Goal: Task Accomplishment & Management: Use online tool/utility

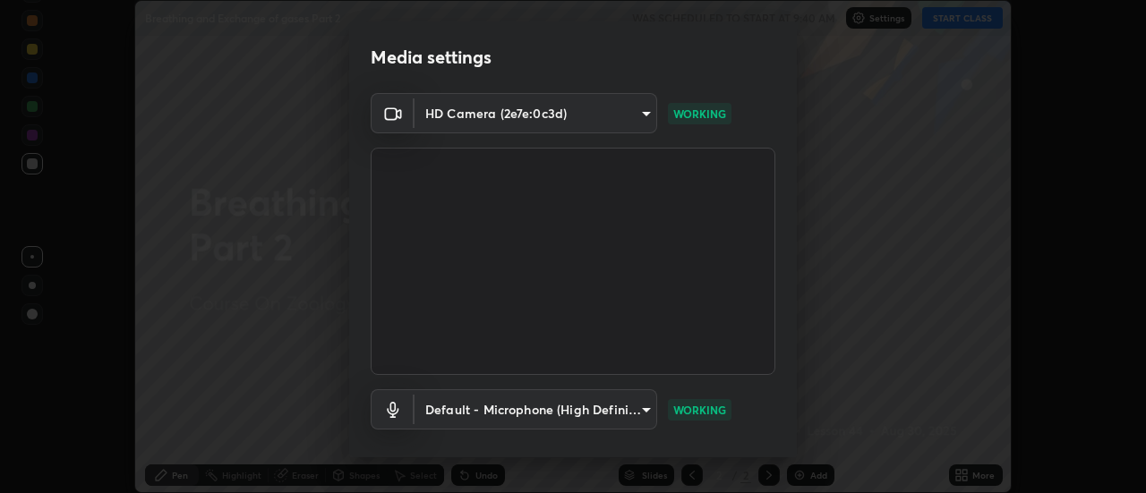
scroll to position [94, 0]
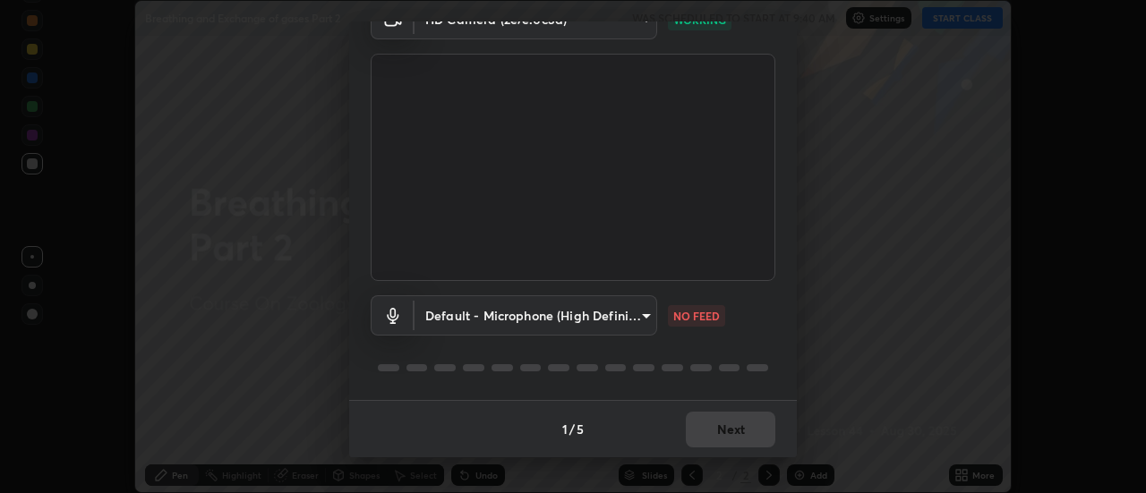
click at [746, 418] on div "1 / 5 Next" at bounding box center [572, 428] width 447 height 57
click at [736, 425] on button "Next" at bounding box center [730, 430] width 89 height 36
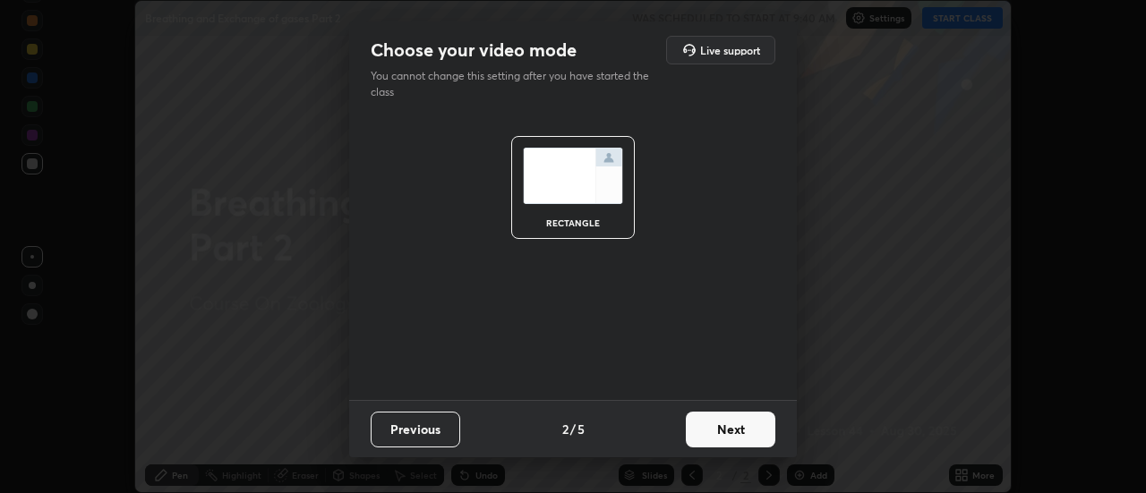
scroll to position [0, 0]
click at [744, 430] on button "Next" at bounding box center [730, 430] width 89 height 36
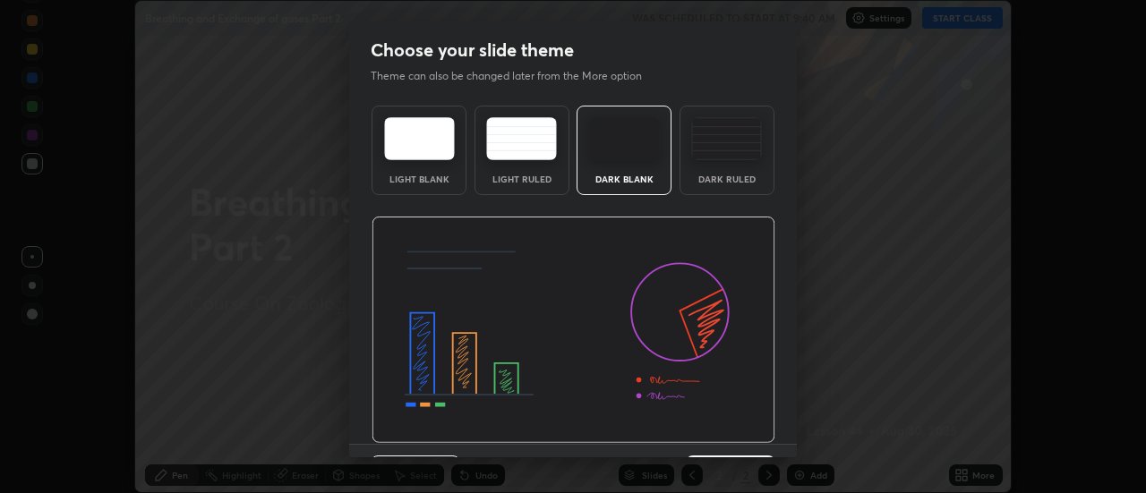
scroll to position [44, 0]
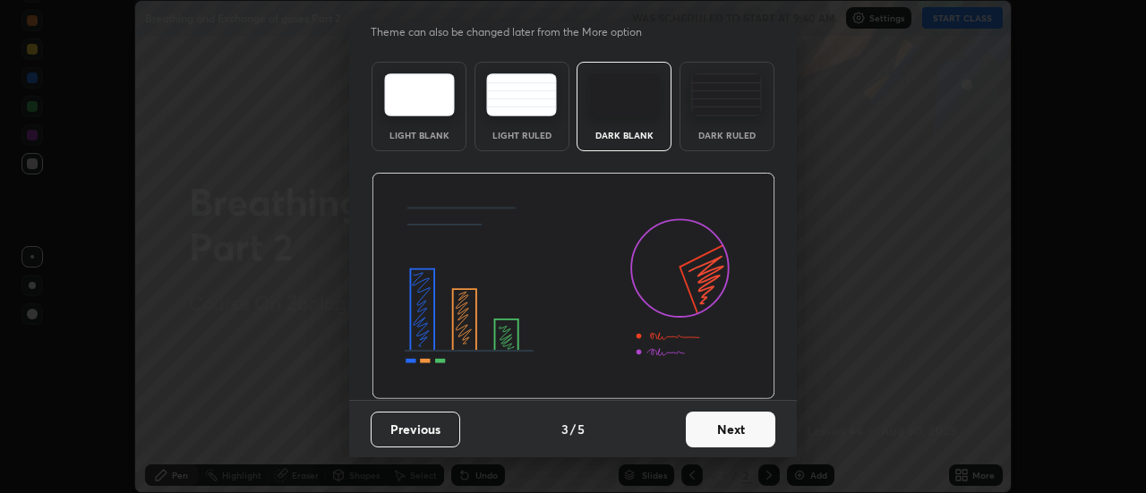
click at [737, 428] on button "Next" at bounding box center [730, 430] width 89 height 36
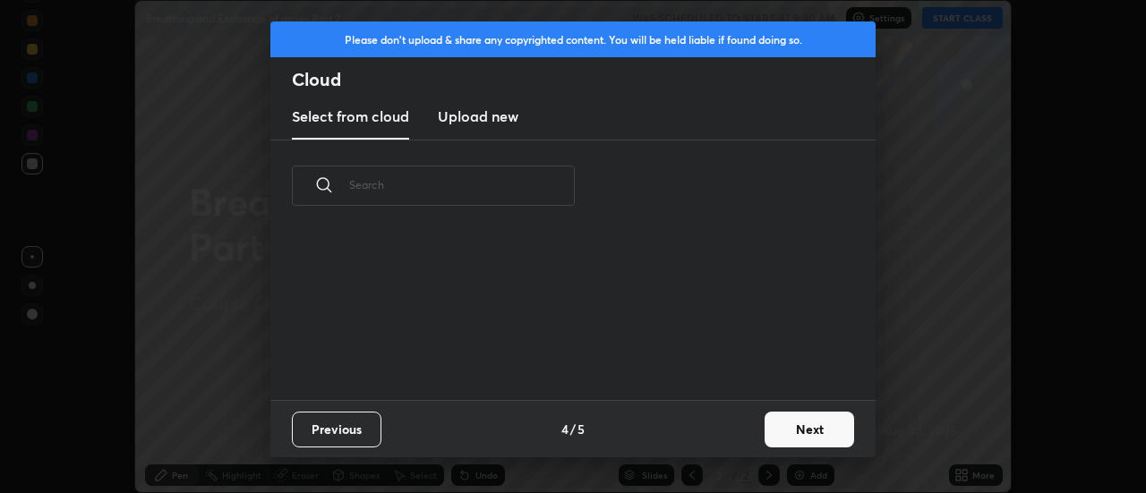
scroll to position [168, 575]
click at [805, 425] on button "Next" at bounding box center [808, 430] width 89 height 36
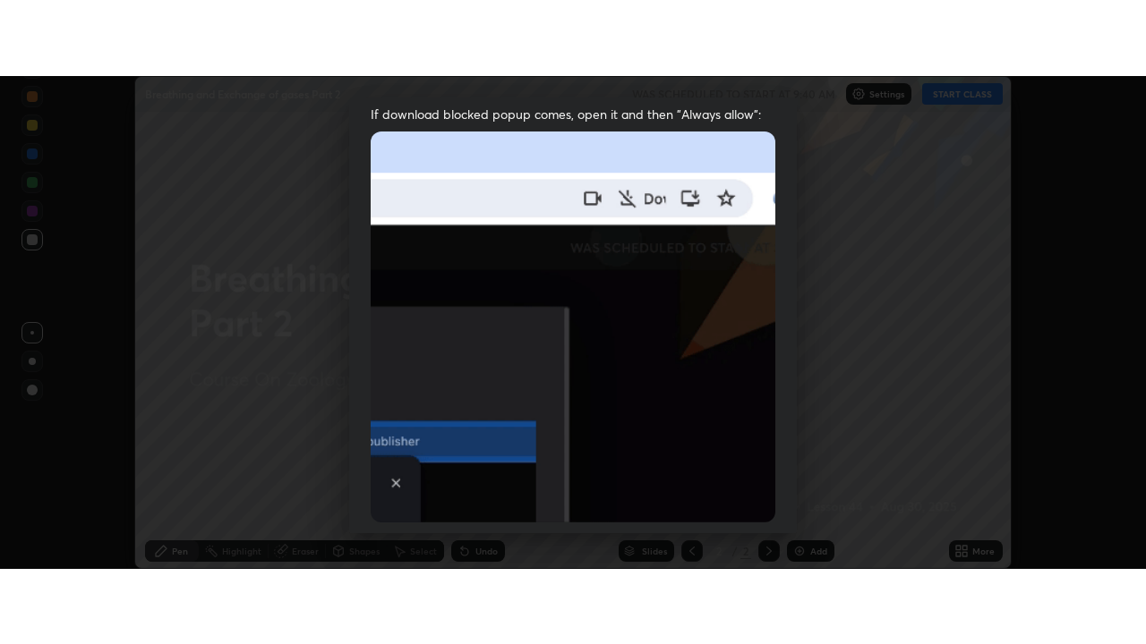
scroll to position [459, 0]
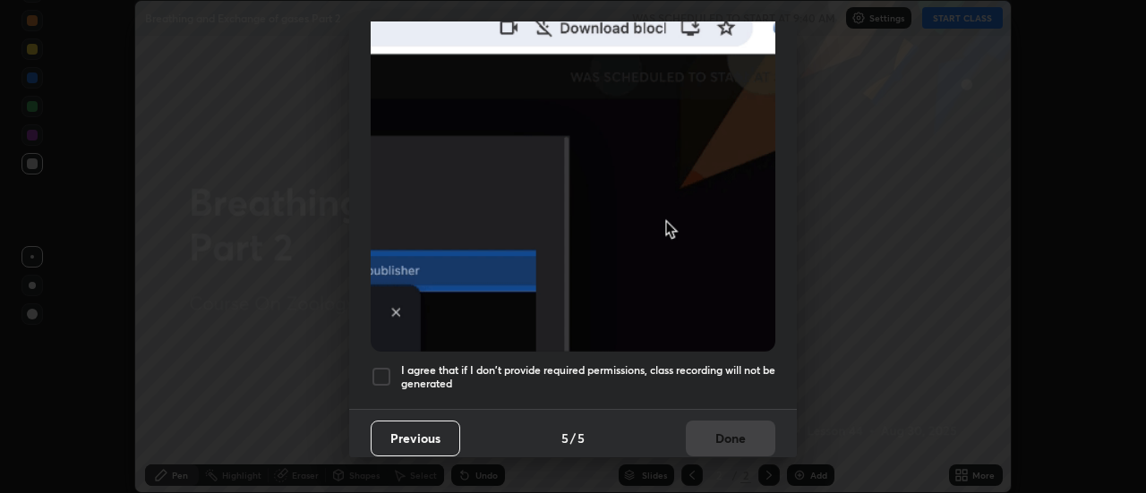
click at [744, 392] on div "Allow "Download multiple files" if prompted: If download blocked popup comes, o…" at bounding box center [572, 32] width 447 height 754
click at [751, 374] on h5 "I agree that if I don't provide required permissions, class recording will not …" at bounding box center [588, 377] width 374 height 28
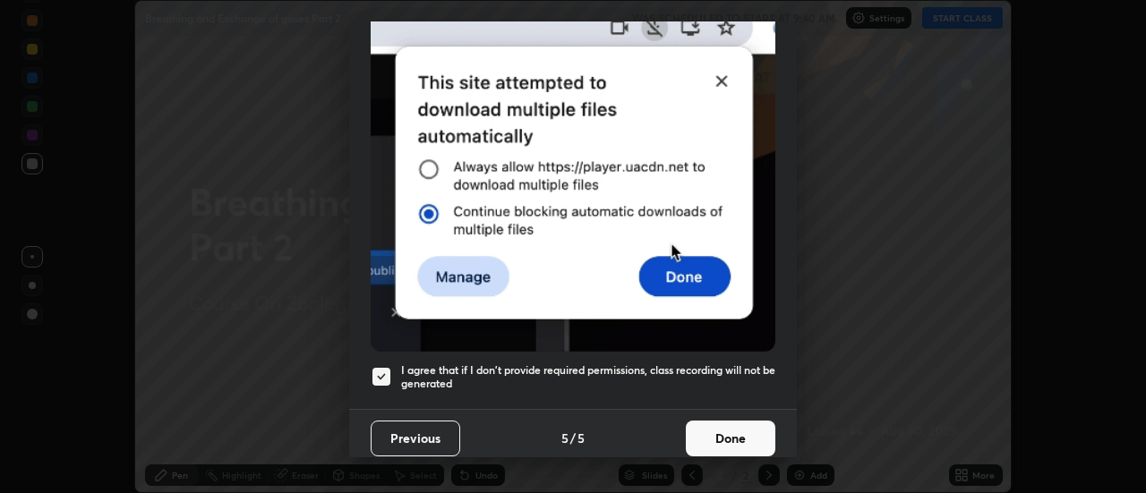
click at [737, 425] on button "Done" at bounding box center [730, 439] width 89 height 36
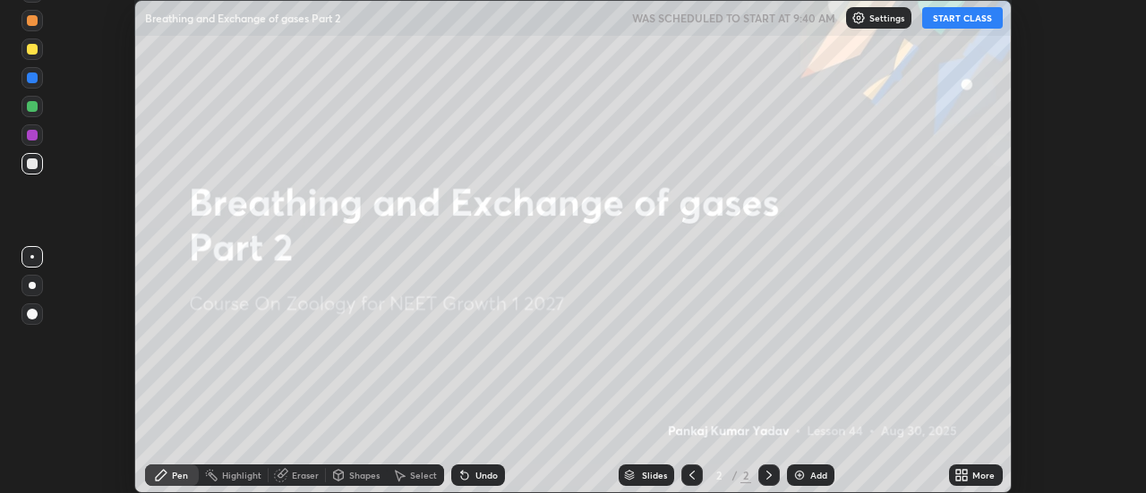
click at [975, 24] on button "START CLASS" at bounding box center [962, 17] width 81 height 21
click at [963, 470] on icon at bounding box center [965, 472] width 4 height 4
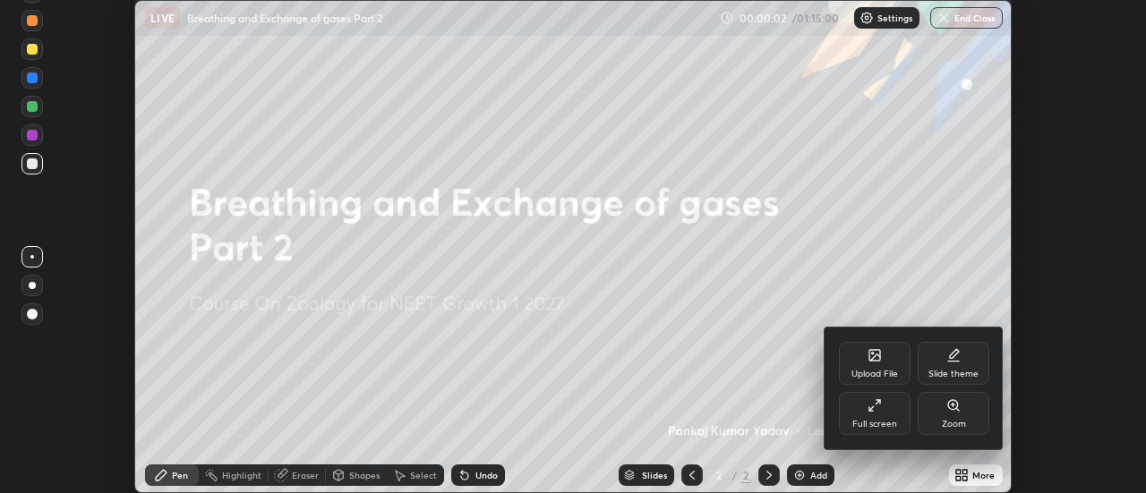
click at [903, 415] on div "Full screen" at bounding box center [875, 413] width 72 height 43
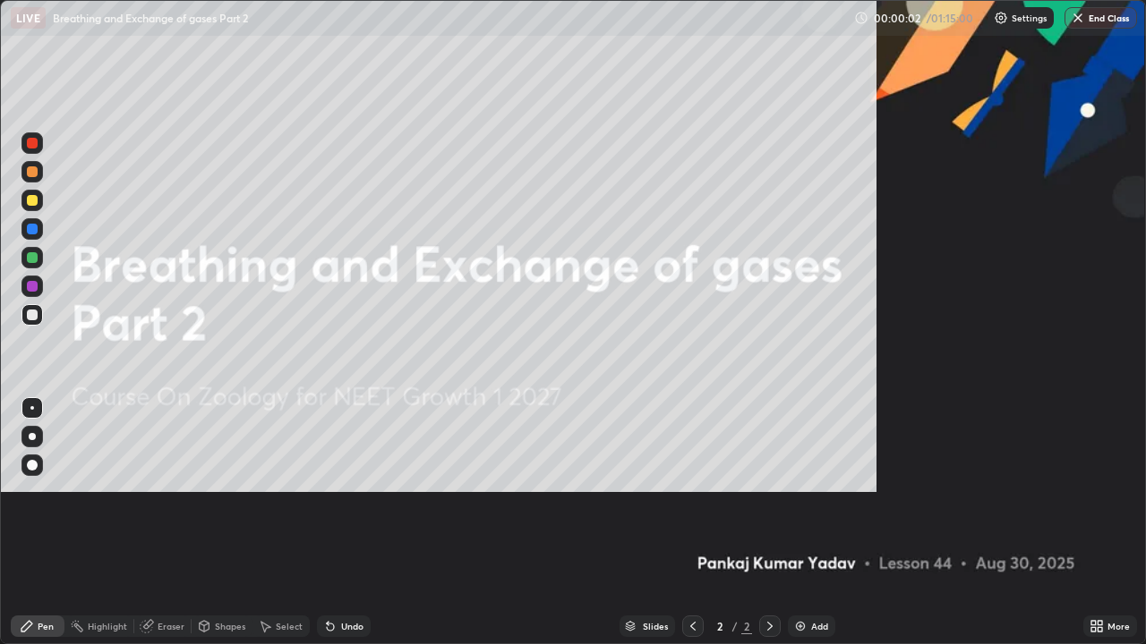
scroll to position [644, 1146]
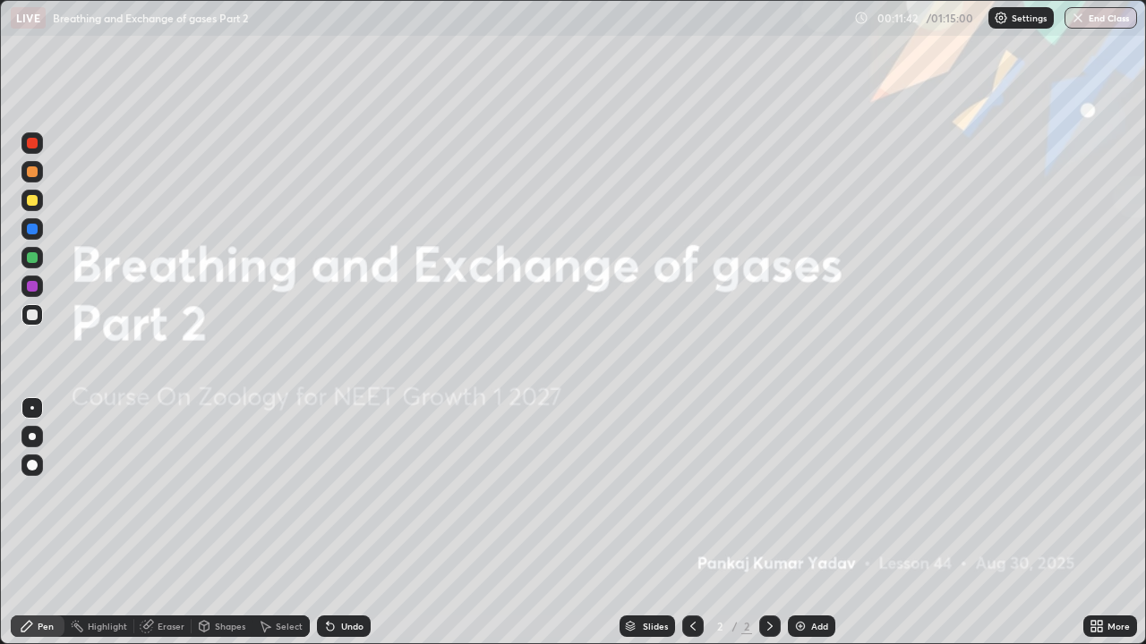
click at [1101, 492] on icon at bounding box center [1099, 623] width 4 height 4
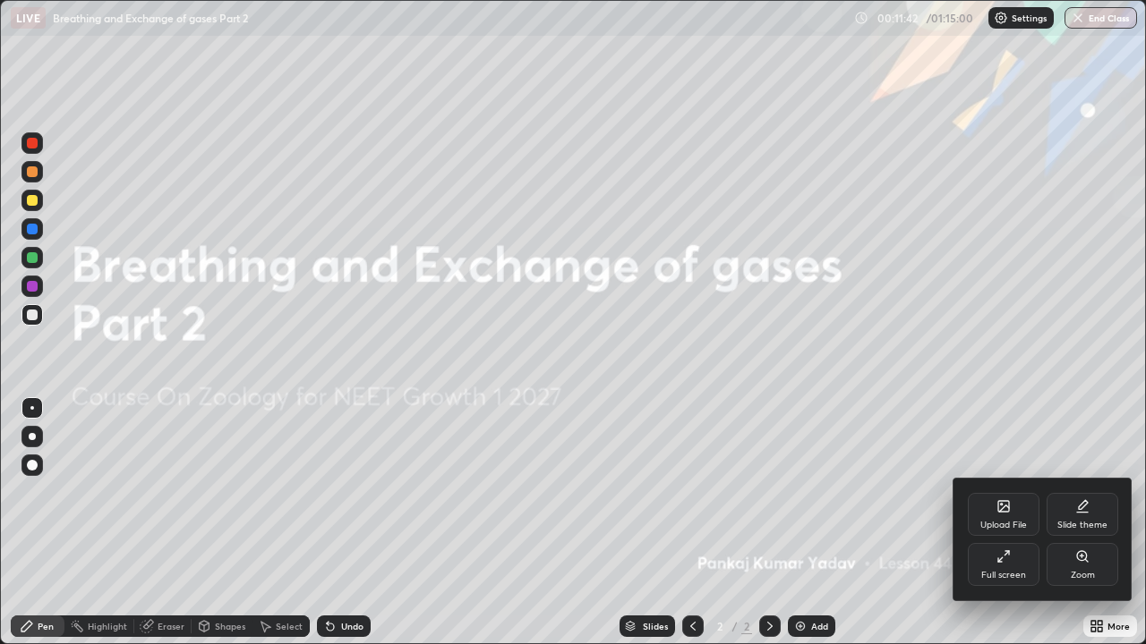
click at [1093, 492] on div at bounding box center [573, 322] width 1146 height 644
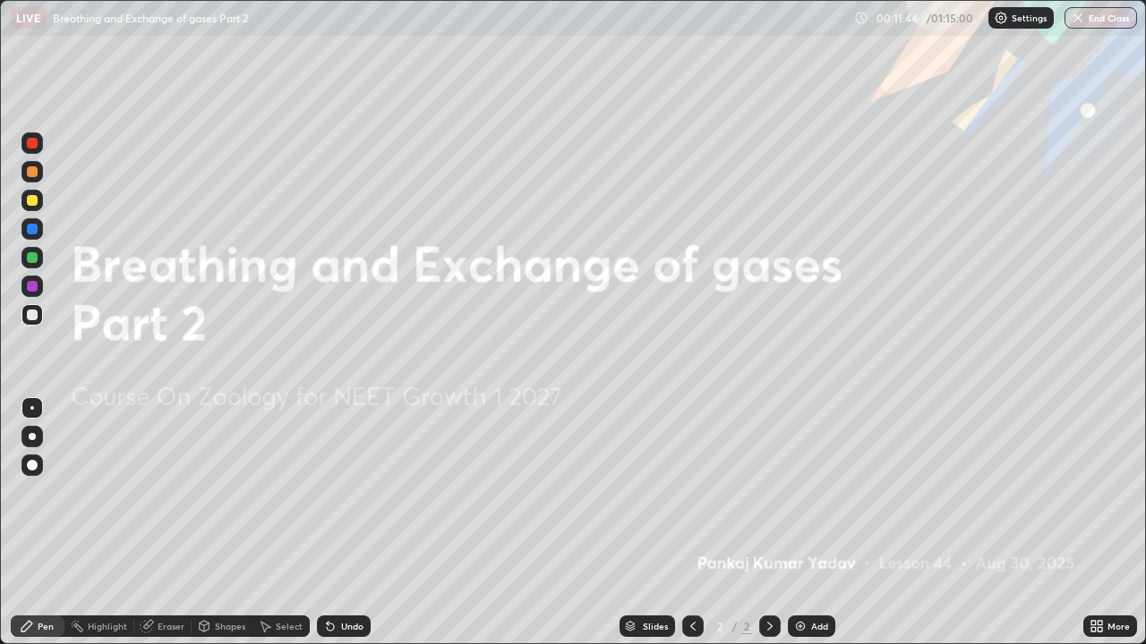
click at [1093, 492] on icon at bounding box center [1093, 623] width 4 height 4
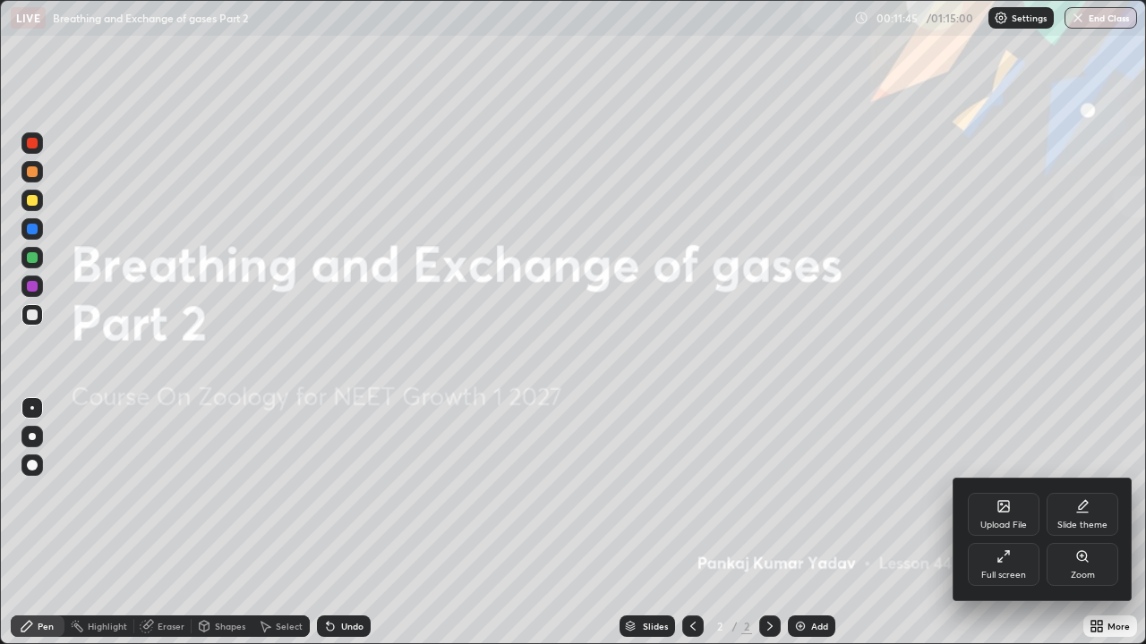
click at [1003, 492] on icon at bounding box center [1004, 509] width 10 height 6
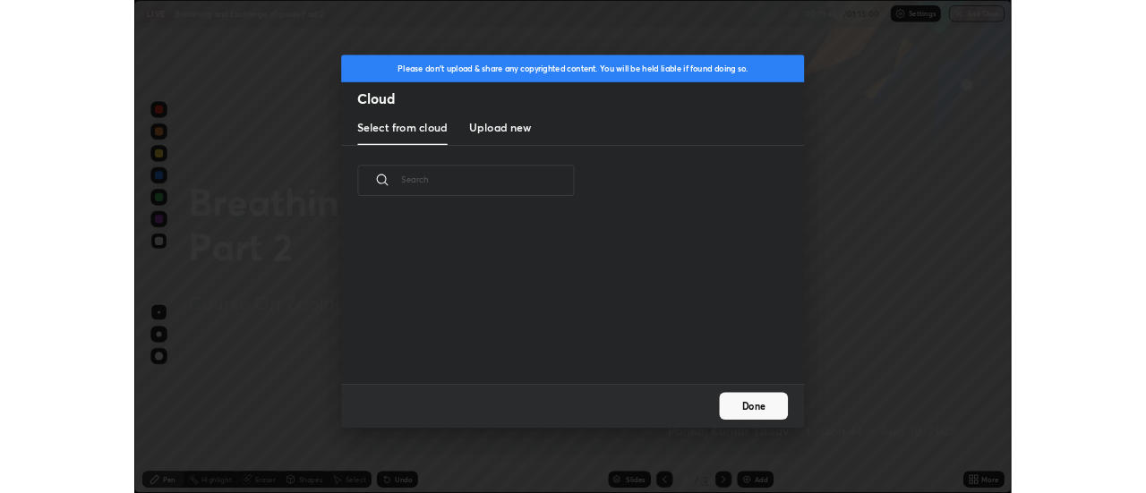
scroll to position [220, 575]
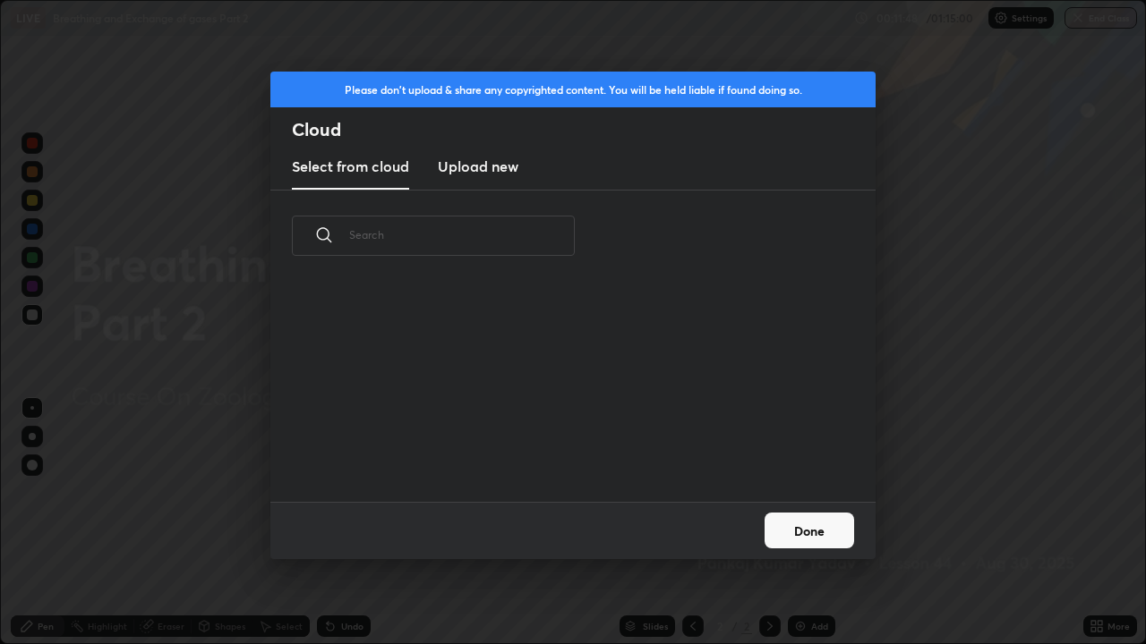
click at [506, 170] on h3 "Upload new" at bounding box center [478, 166] width 81 height 21
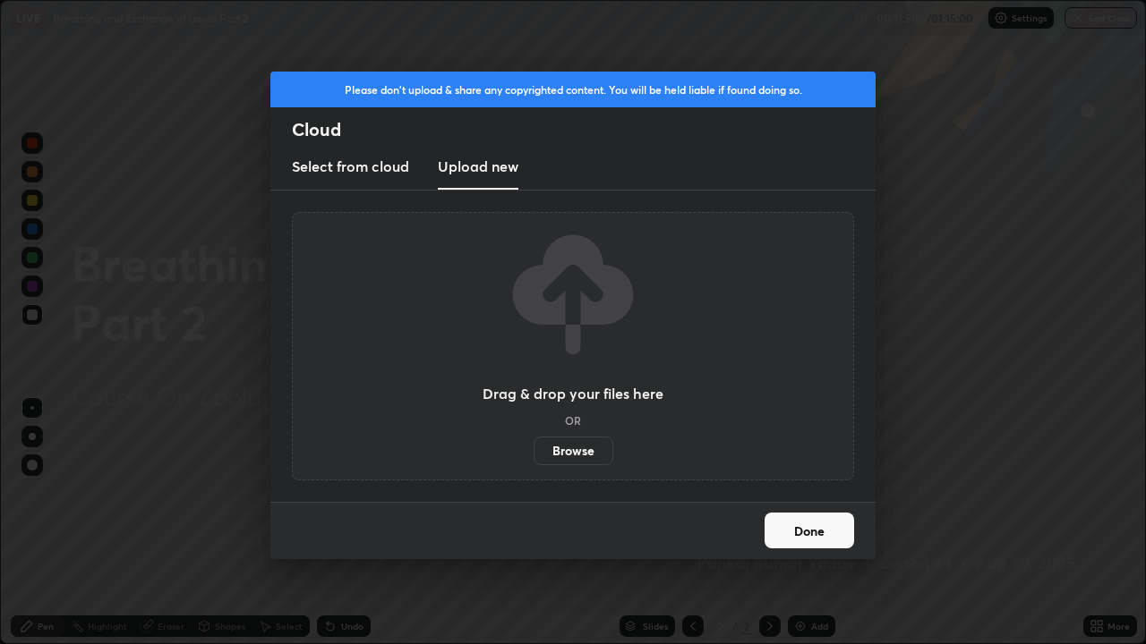
click at [558, 450] on label "Browse" at bounding box center [573, 451] width 80 height 29
click at [533, 450] on input "Browse" at bounding box center [533, 451] width 0 height 29
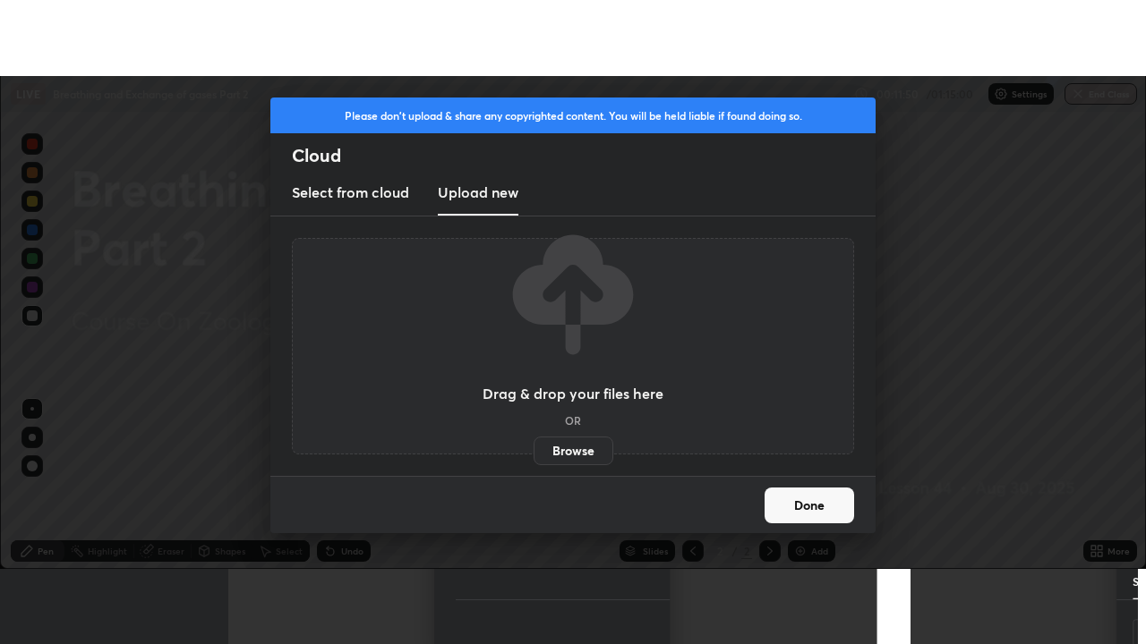
scroll to position [89007, 88354]
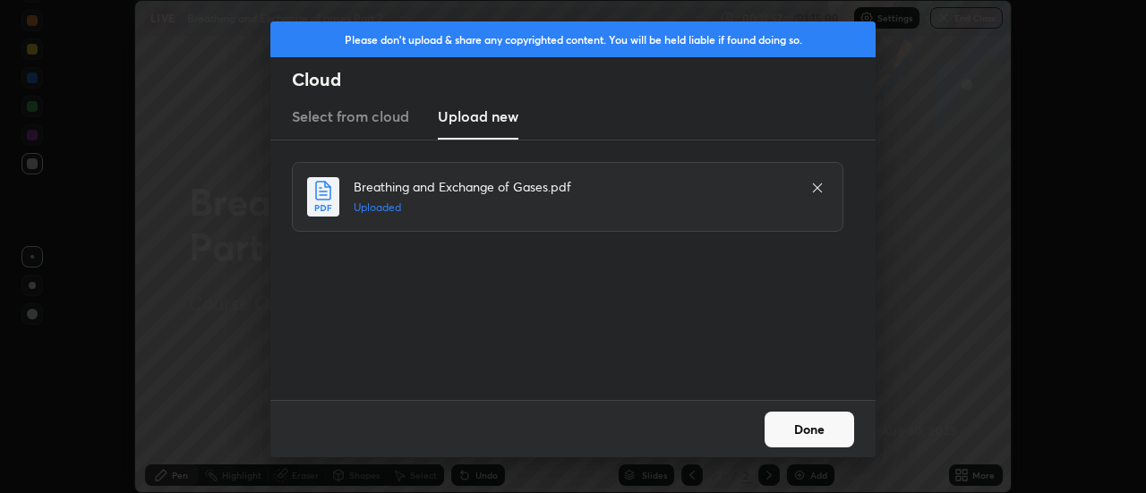
click at [805, 425] on button "Done" at bounding box center [808, 430] width 89 height 36
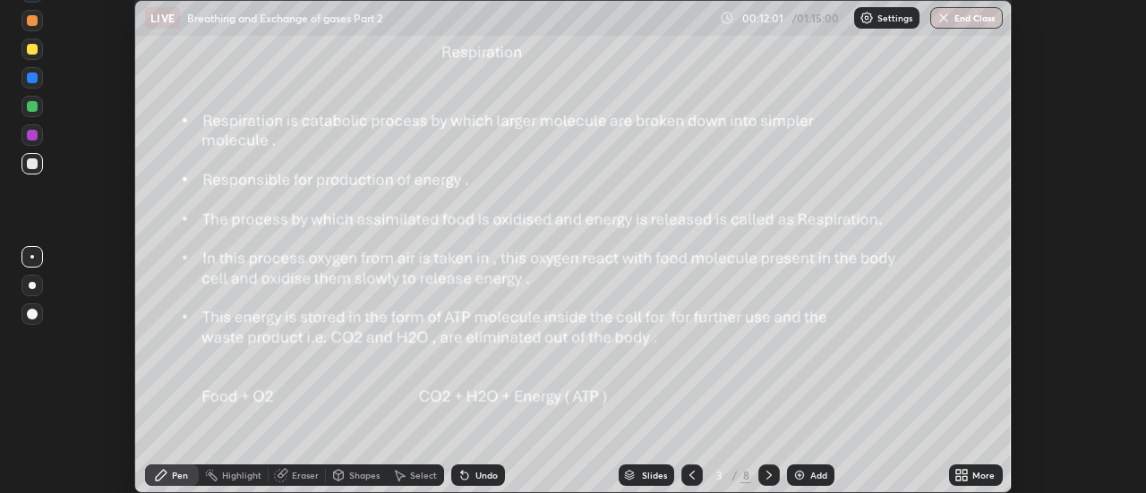
click at [966, 475] on icon at bounding box center [961, 475] width 14 height 14
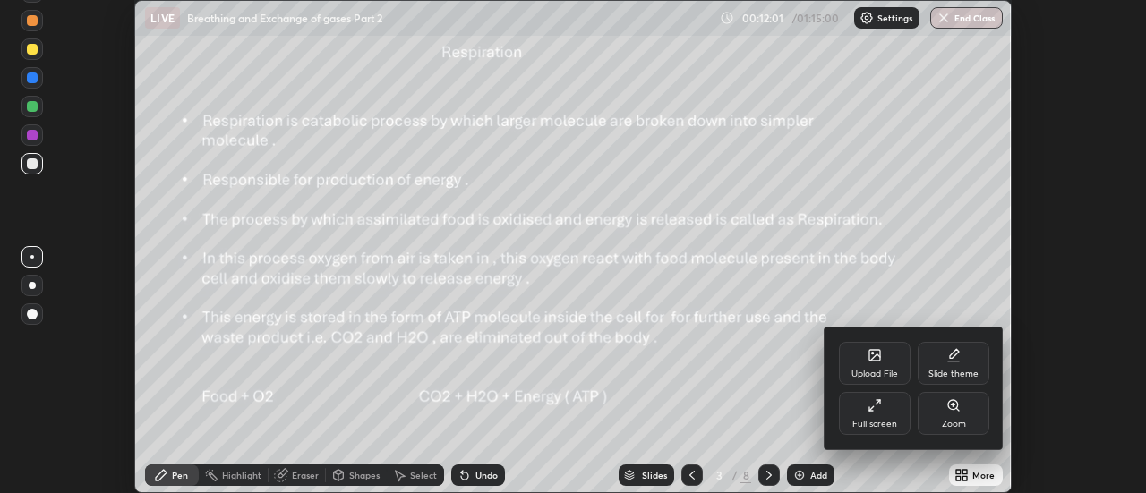
click at [893, 422] on div "Full screen" at bounding box center [874, 424] width 45 height 9
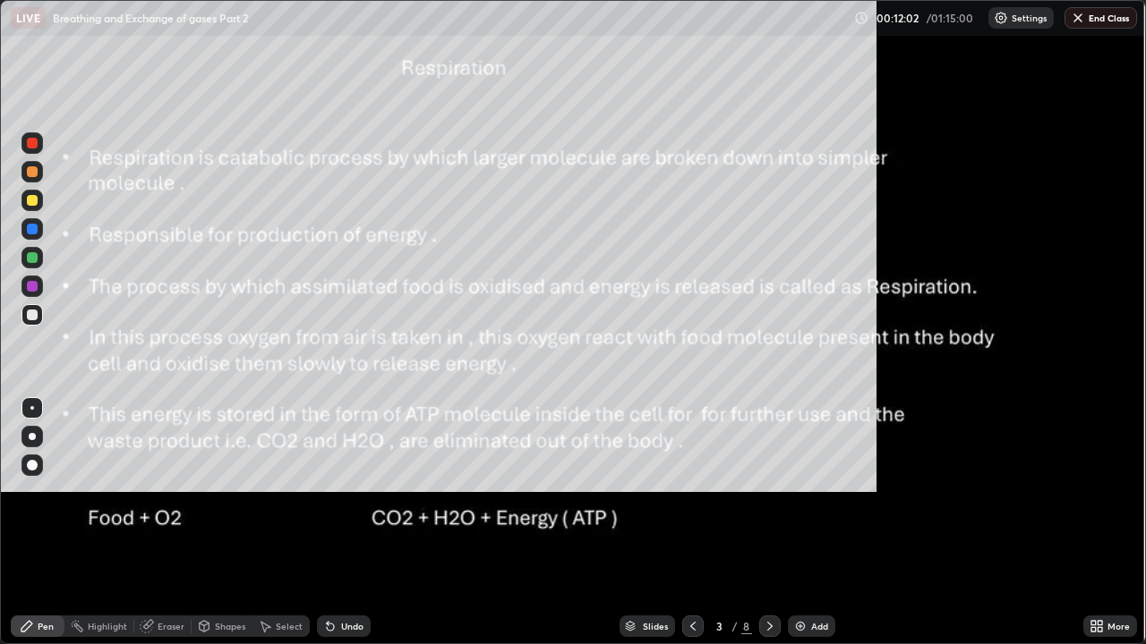
scroll to position [644, 1146]
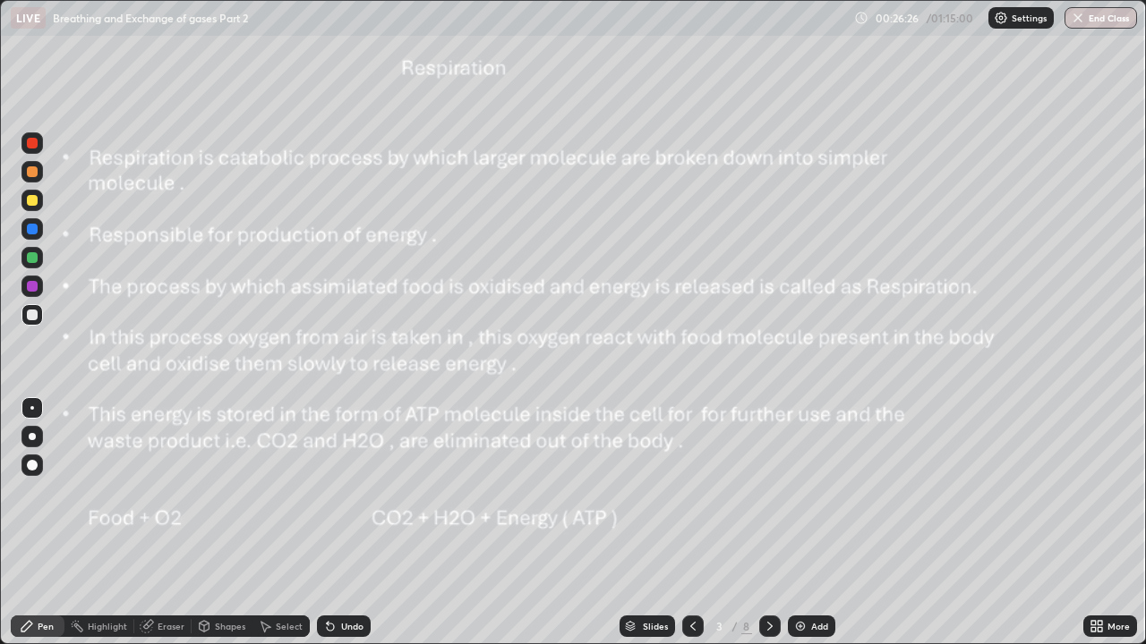
click at [770, 492] on icon at bounding box center [770, 626] width 14 height 14
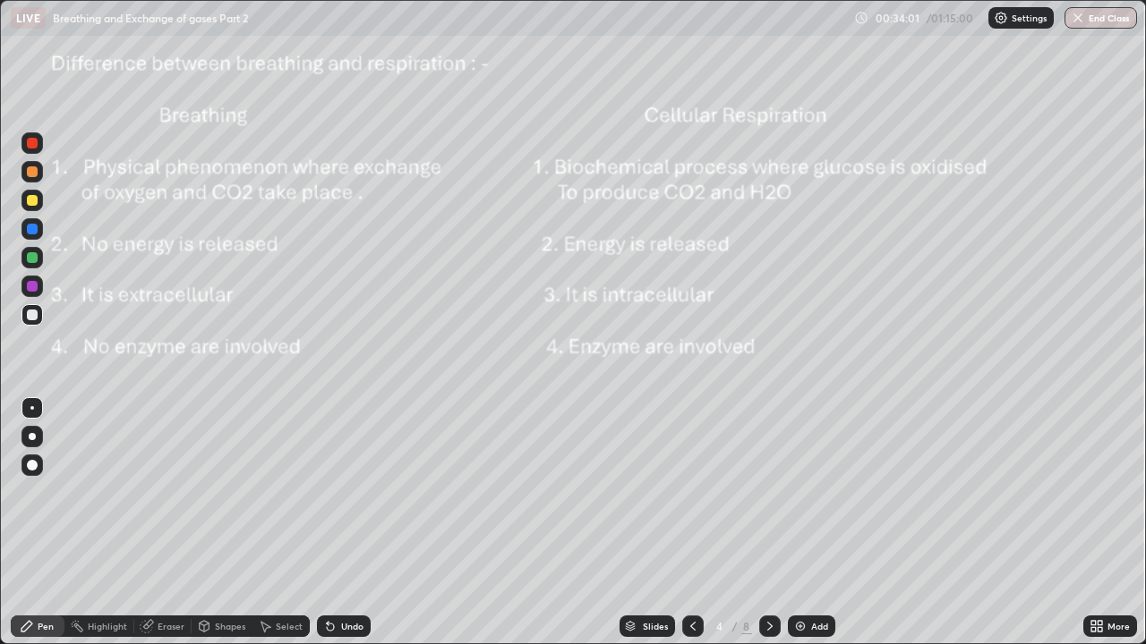
click at [769, 492] on icon at bounding box center [770, 626] width 14 height 14
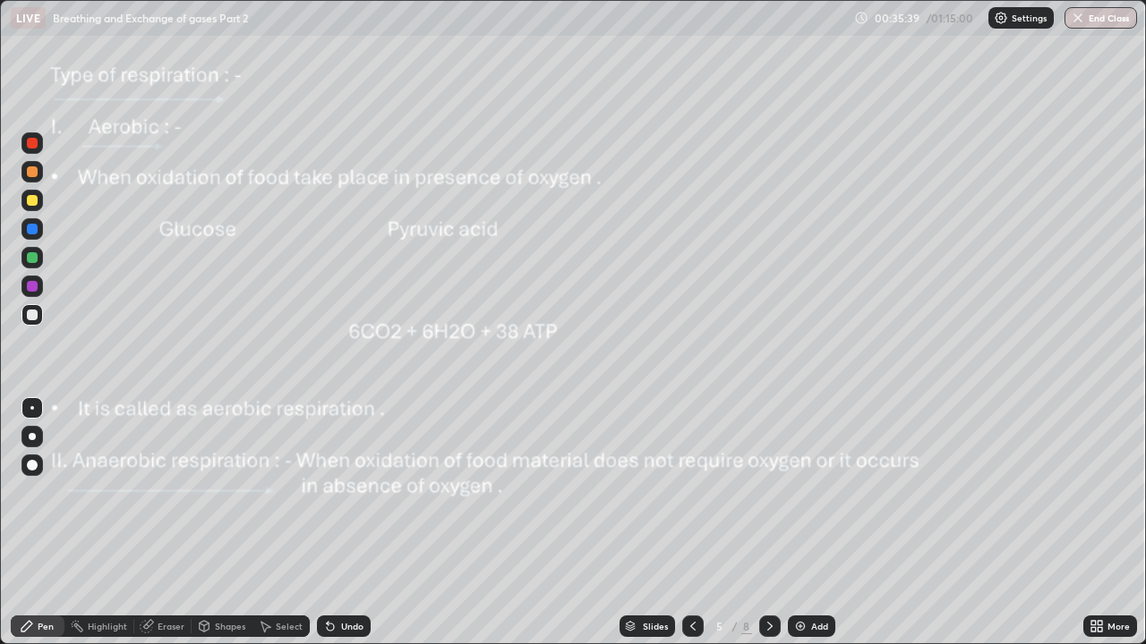
click at [39, 147] on div at bounding box center [31, 142] width 21 height 21
click at [768, 492] on icon at bounding box center [770, 626] width 14 height 14
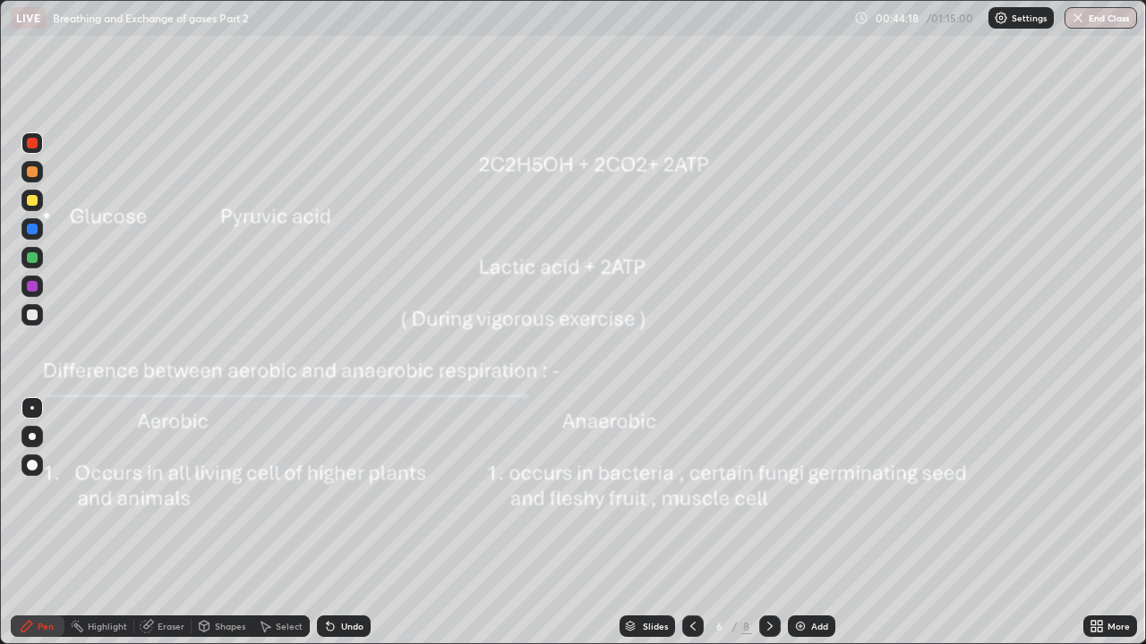
click at [691, 492] on icon at bounding box center [693, 626] width 14 height 14
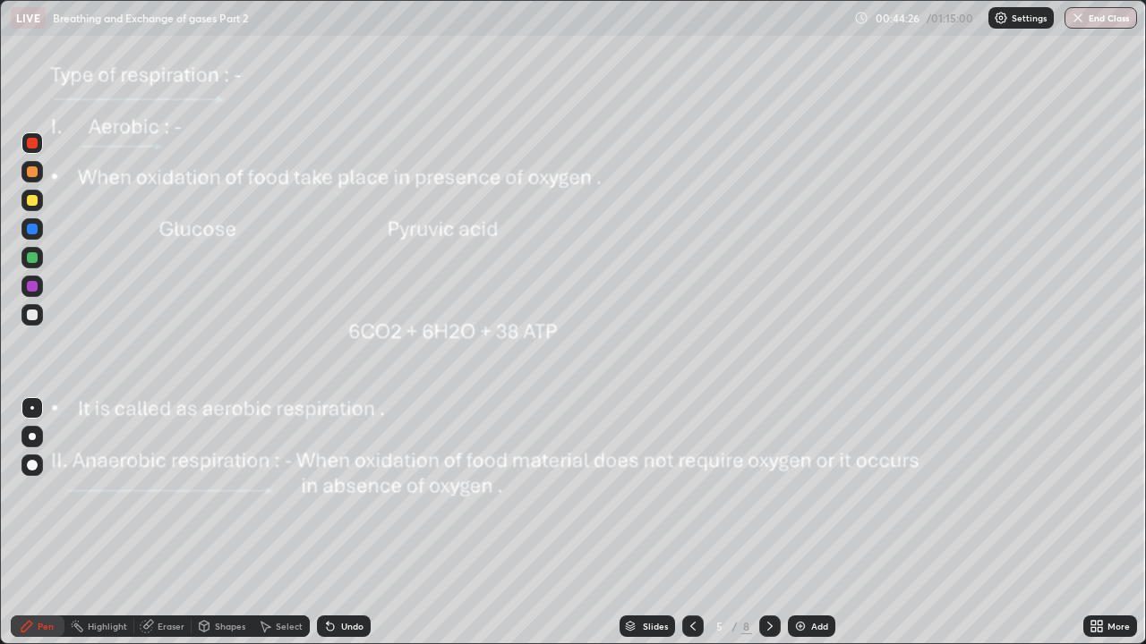
click at [768, 492] on icon at bounding box center [770, 626] width 14 height 14
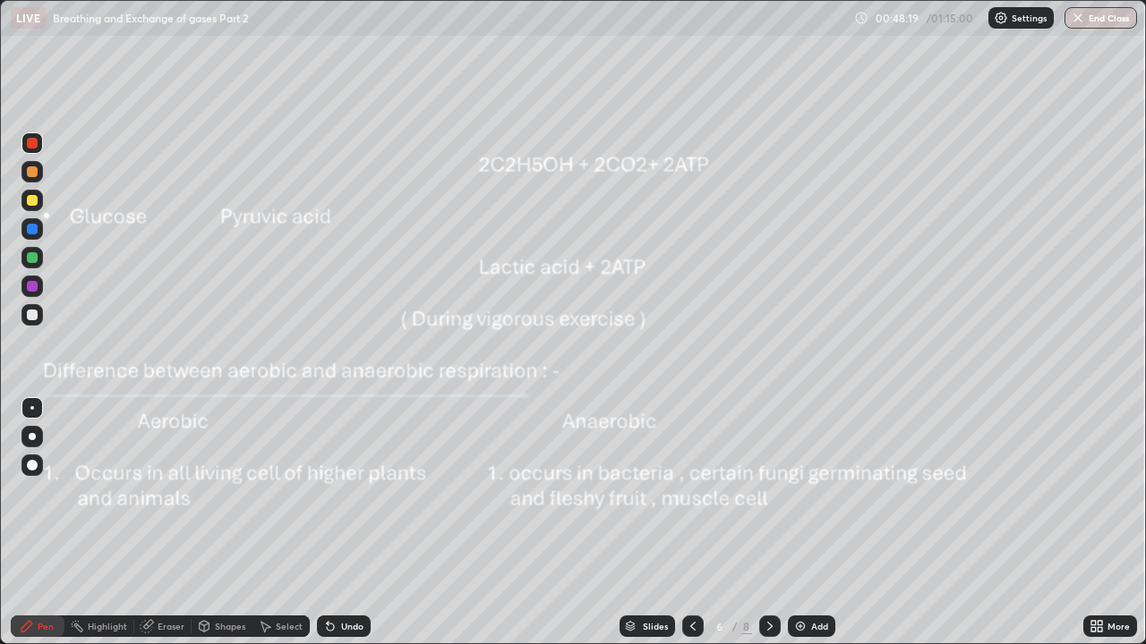
click at [768, 492] on icon at bounding box center [770, 626] width 14 height 14
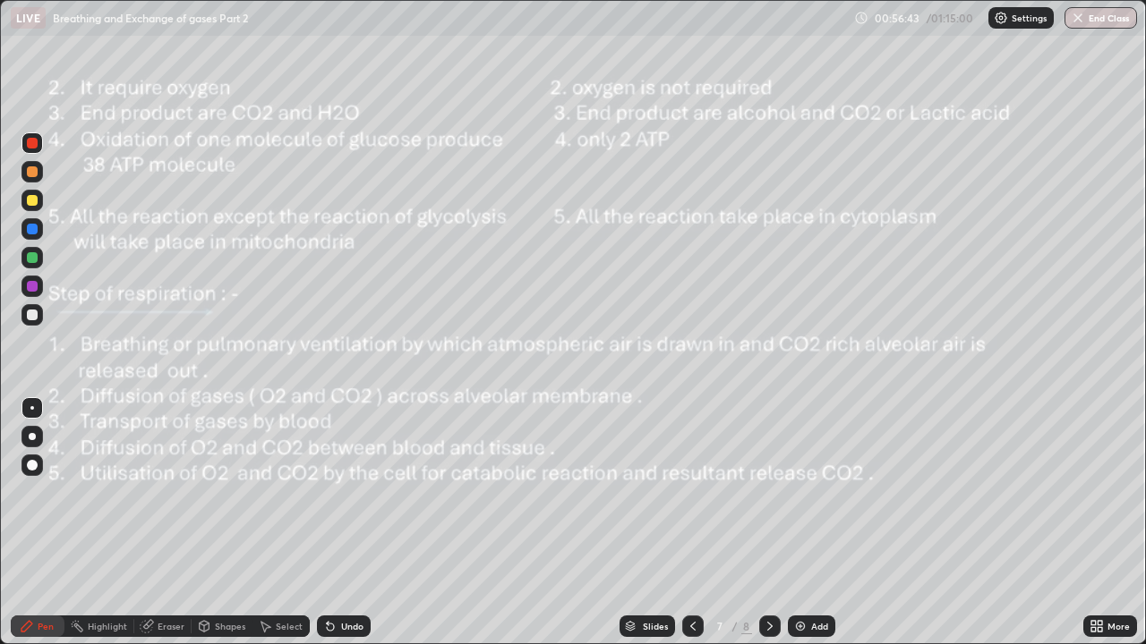
click at [690, 492] on icon at bounding box center [693, 626] width 14 height 14
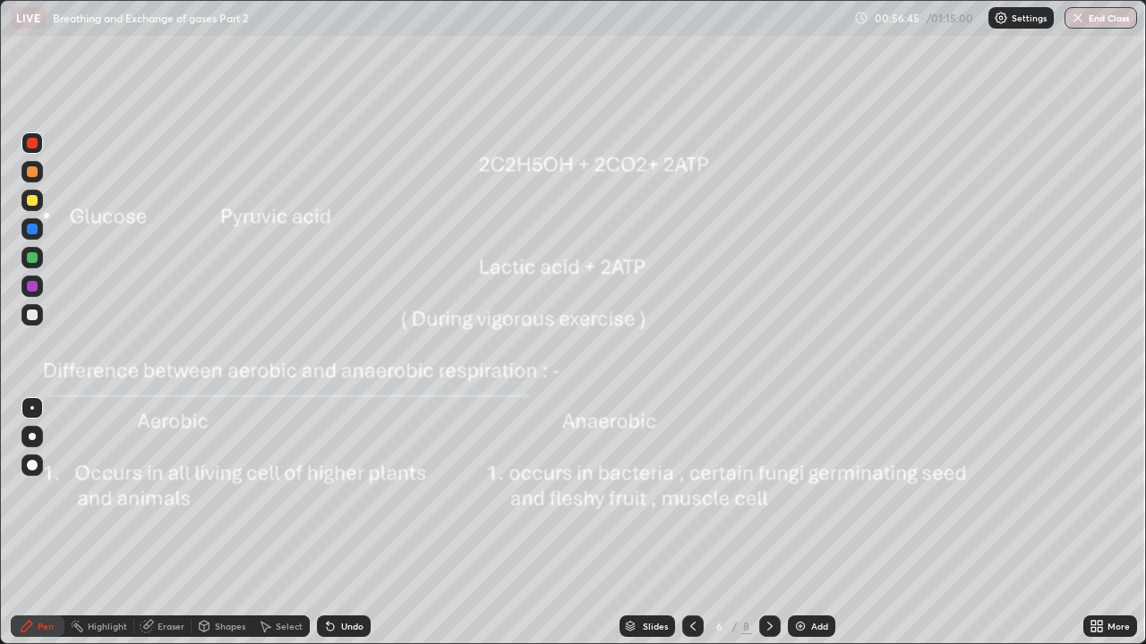
click at [768, 492] on icon at bounding box center [769, 626] width 5 height 9
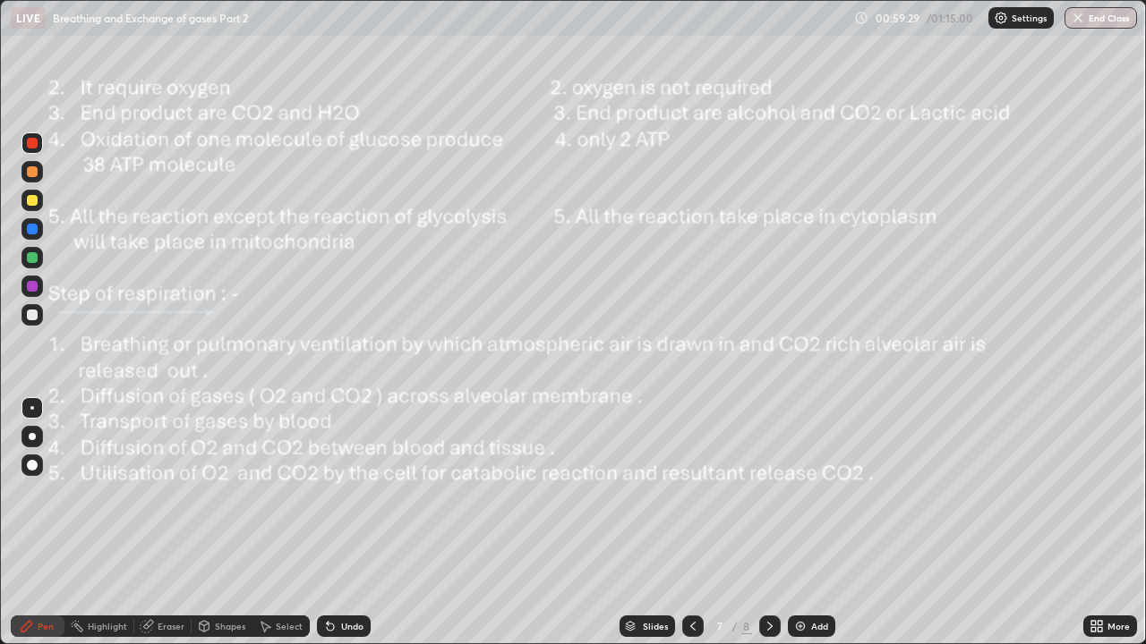
click at [805, 492] on img at bounding box center [800, 626] width 14 height 14
click at [32, 408] on div at bounding box center [32, 408] width 4 height 4
click at [34, 179] on div at bounding box center [31, 171] width 21 height 21
click at [32, 201] on div at bounding box center [32, 200] width 11 height 11
click at [35, 226] on div at bounding box center [32, 229] width 11 height 11
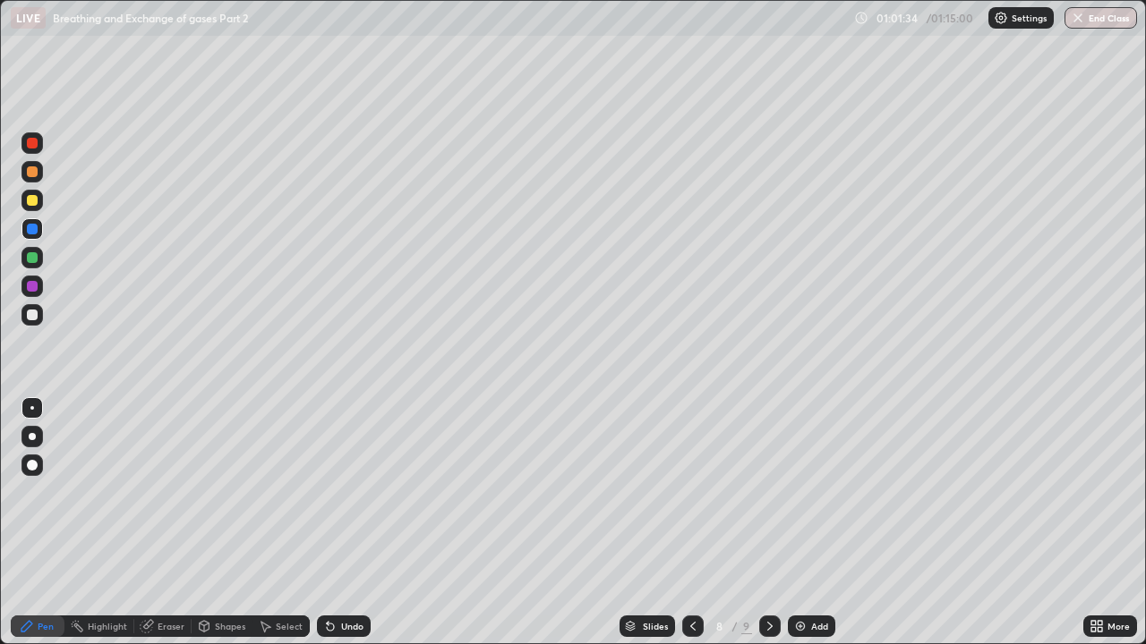
click at [37, 259] on div at bounding box center [32, 257] width 11 height 11
click at [34, 284] on div at bounding box center [32, 286] width 11 height 11
click at [363, 492] on div "Undo" at bounding box center [344, 626] width 54 height 21
click at [350, 492] on div "Undo" at bounding box center [352, 626] width 22 height 9
click at [691, 492] on icon at bounding box center [693, 626] width 14 height 14
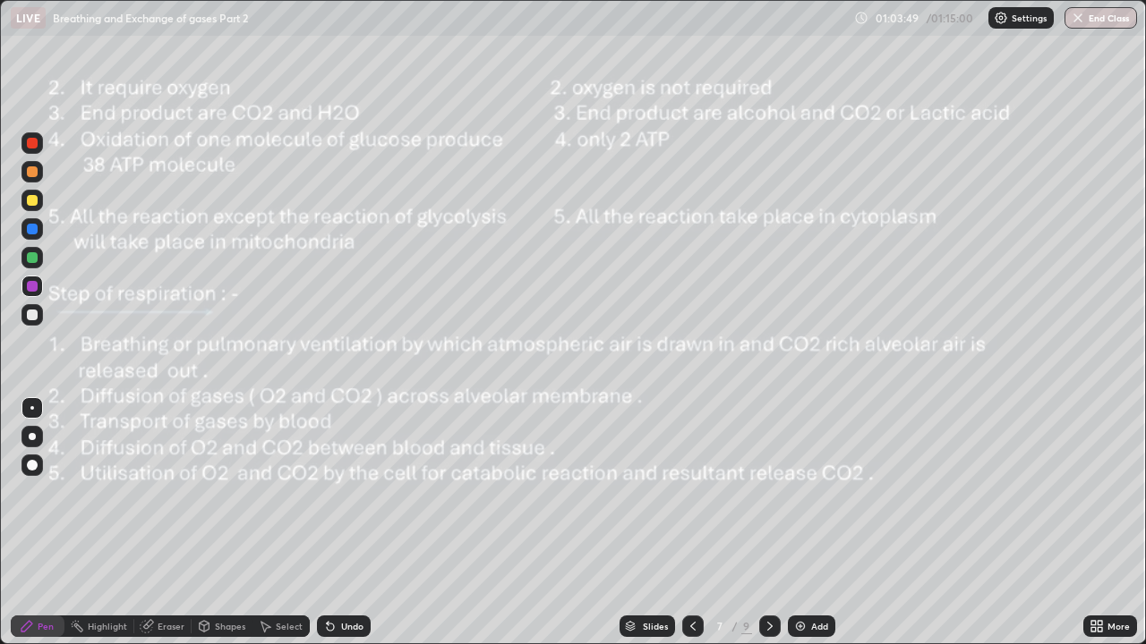
click at [768, 492] on icon at bounding box center [770, 626] width 14 height 14
click at [700, 492] on div at bounding box center [692, 626] width 21 height 21
click at [770, 492] on icon at bounding box center [770, 626] width 14 height 14
click at [692, 492] on icon at bounding box center [693, 626] width 14 height 14
click at [767, 492] on icon at bounding box center [769, 626] width 5 height 9
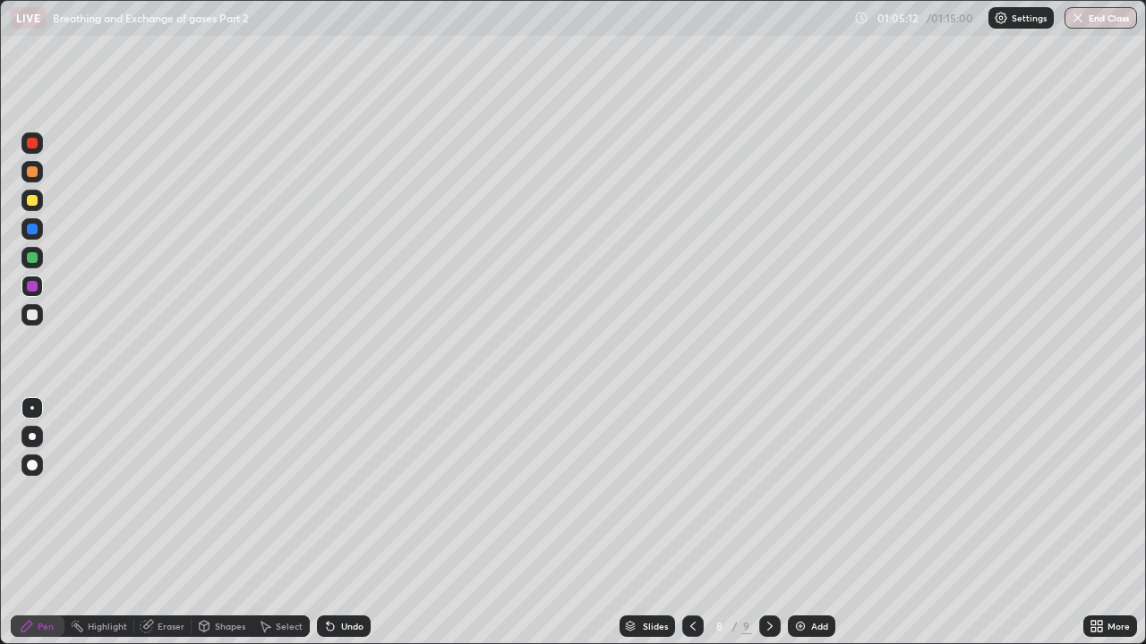
click at [697, 492] on div at bounding box center [692, 626] width 21 height 21
click at [765, 492] on icon at bounding box center [770, 626] width 14 height 14
click at [36, 236] on div at bounding box center [31, 228] width 21 height 21
click at [32, 437] on div at bounding box center [32, 436] width 7 height 7
click at [345, 492] on div "Undo" at bounding box center [352, 626] width 22 height 9
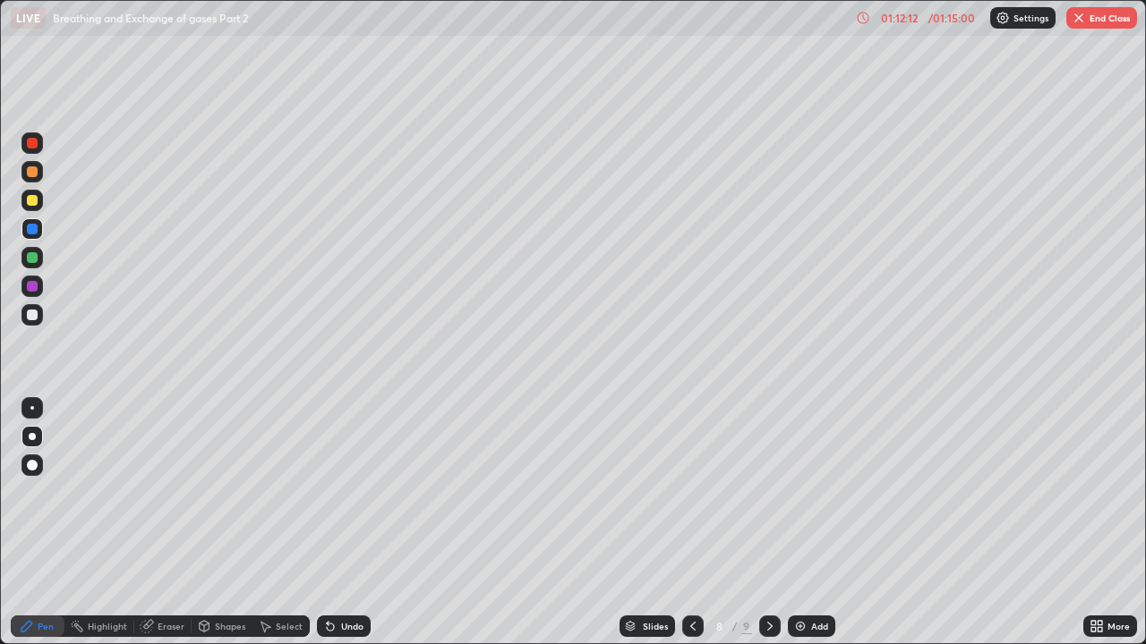
click at [1112, 23] on button "End Class" at bounding box center [1101, 17] width 71 height 21
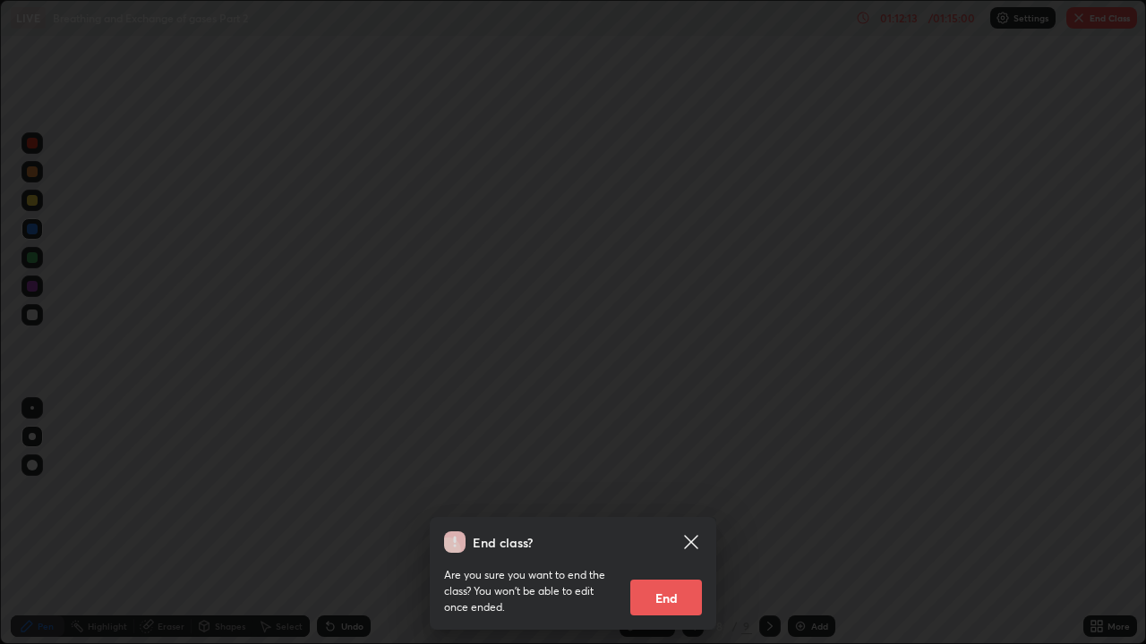
click at [689, 492] on button "End" at bounding box center [666, 598] width 72 height 36
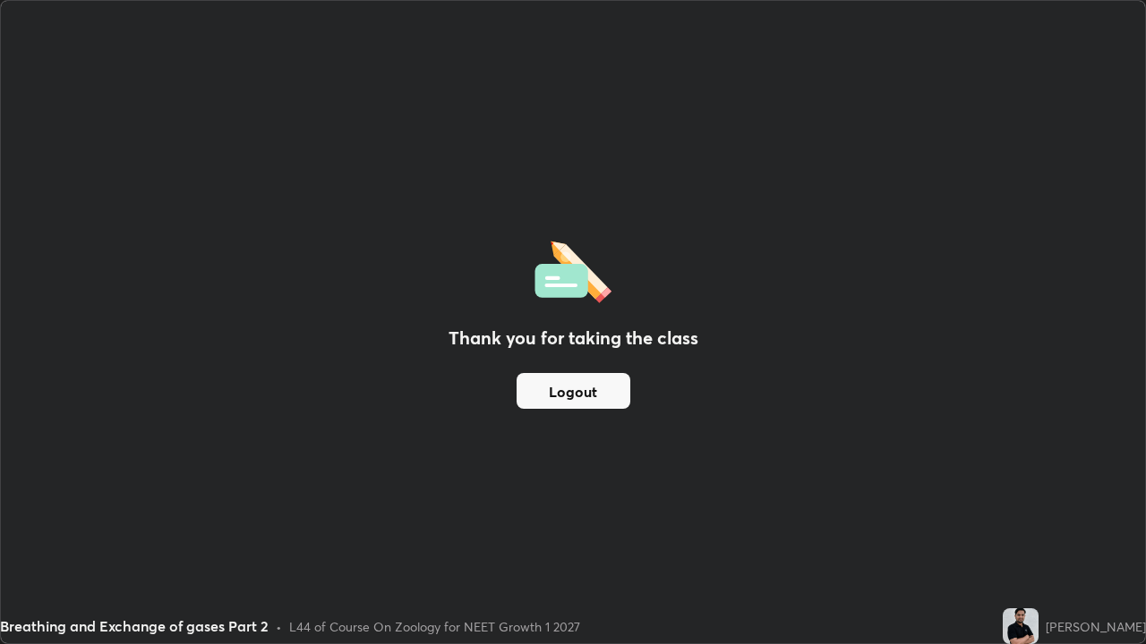
click at [601, 390] on button "Logout" at bounding box center [573, 391] width 114 height 36
click at [601, 386] on button "Logout" at bounding box center [573, 391] width 114 height 36
click at [601, 382] on button "Logout" at bounding box center [573, 391] width 114 height 36
